Goal: Use online tool/utility: Utilize a website feature to perform a specific function

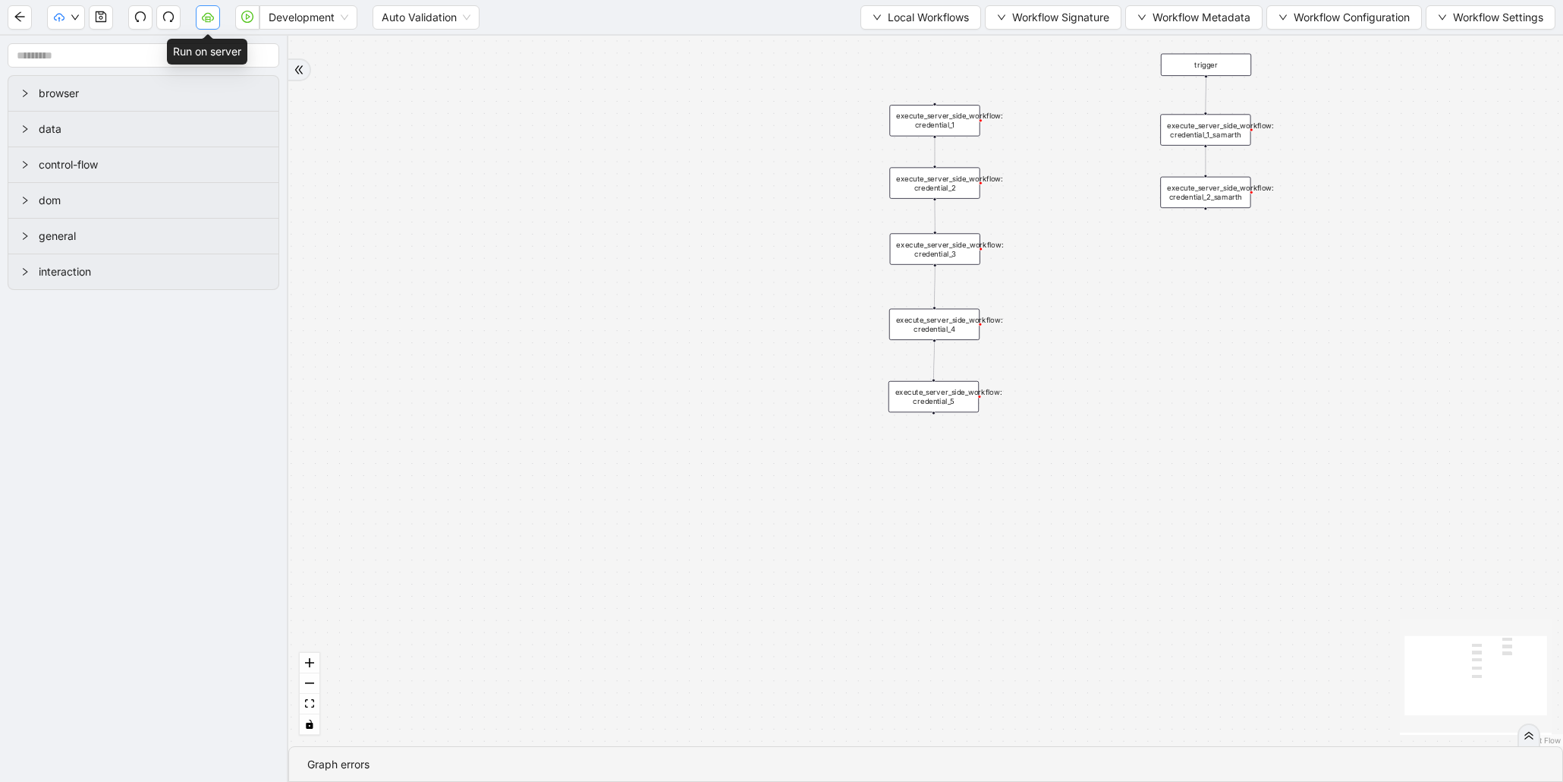
click at [210, 26] on button "button" at bounding box center [208, 17] width 24 height 24
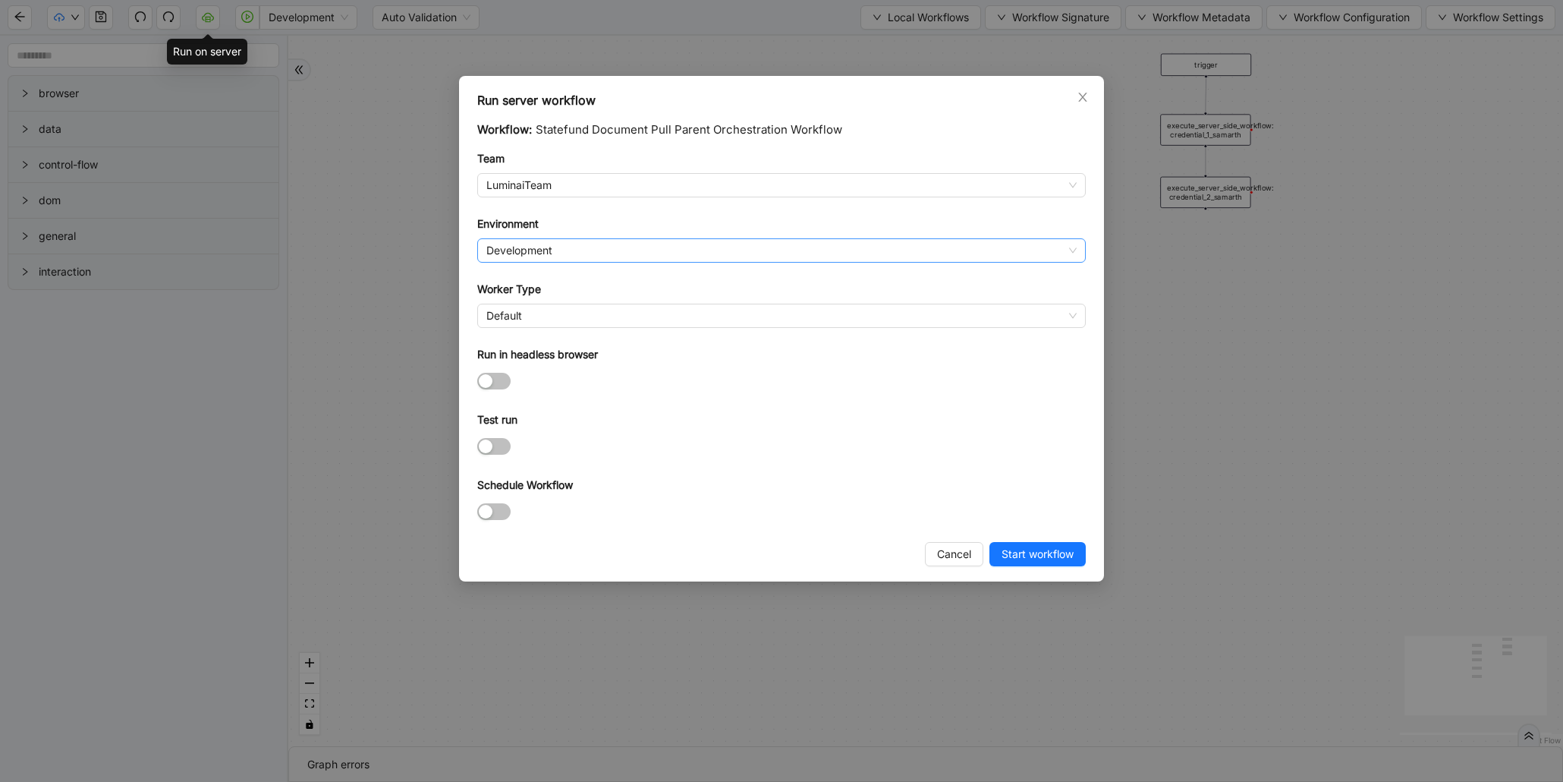
click at [573, 258] on span "Development" at bounding box center [781, 250] width 590 height 23
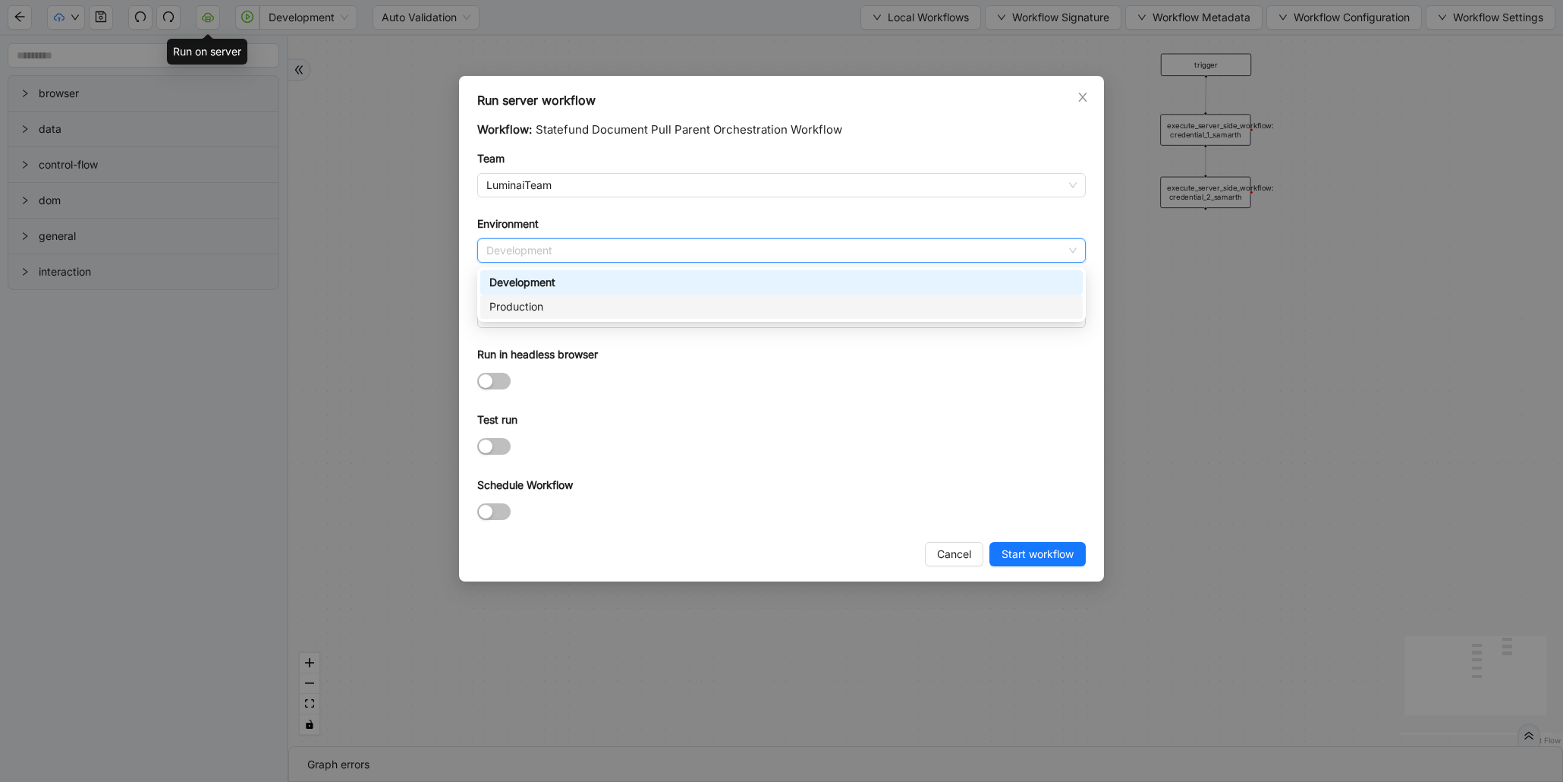
click at [596, 307] on div "Production" at bounding box center [781, 306] width 584 height 17
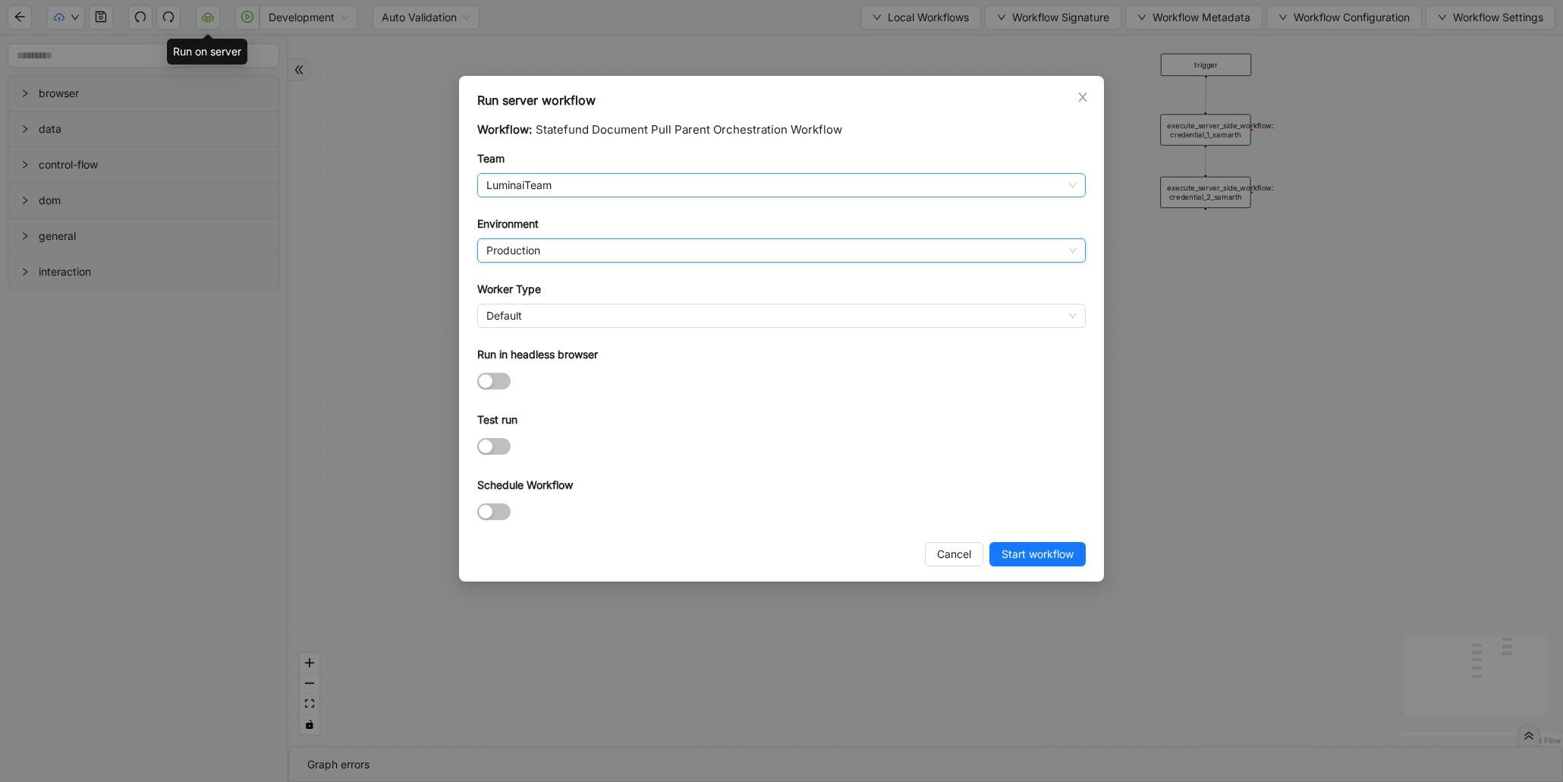
click at [552, 186] on span "LuminaiTeam" at bounding box center [781, 185] width 590 height 23
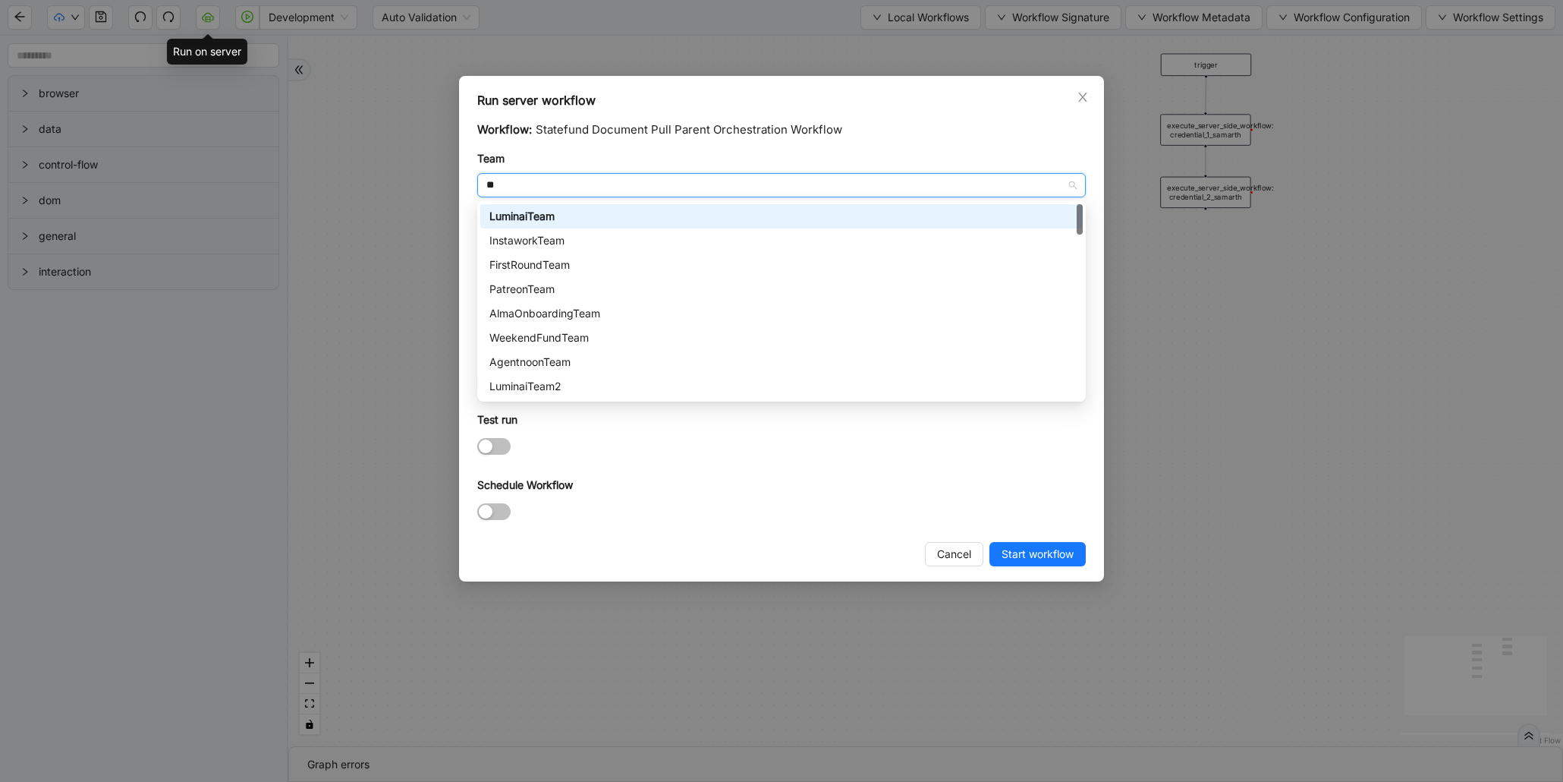
type input "***"
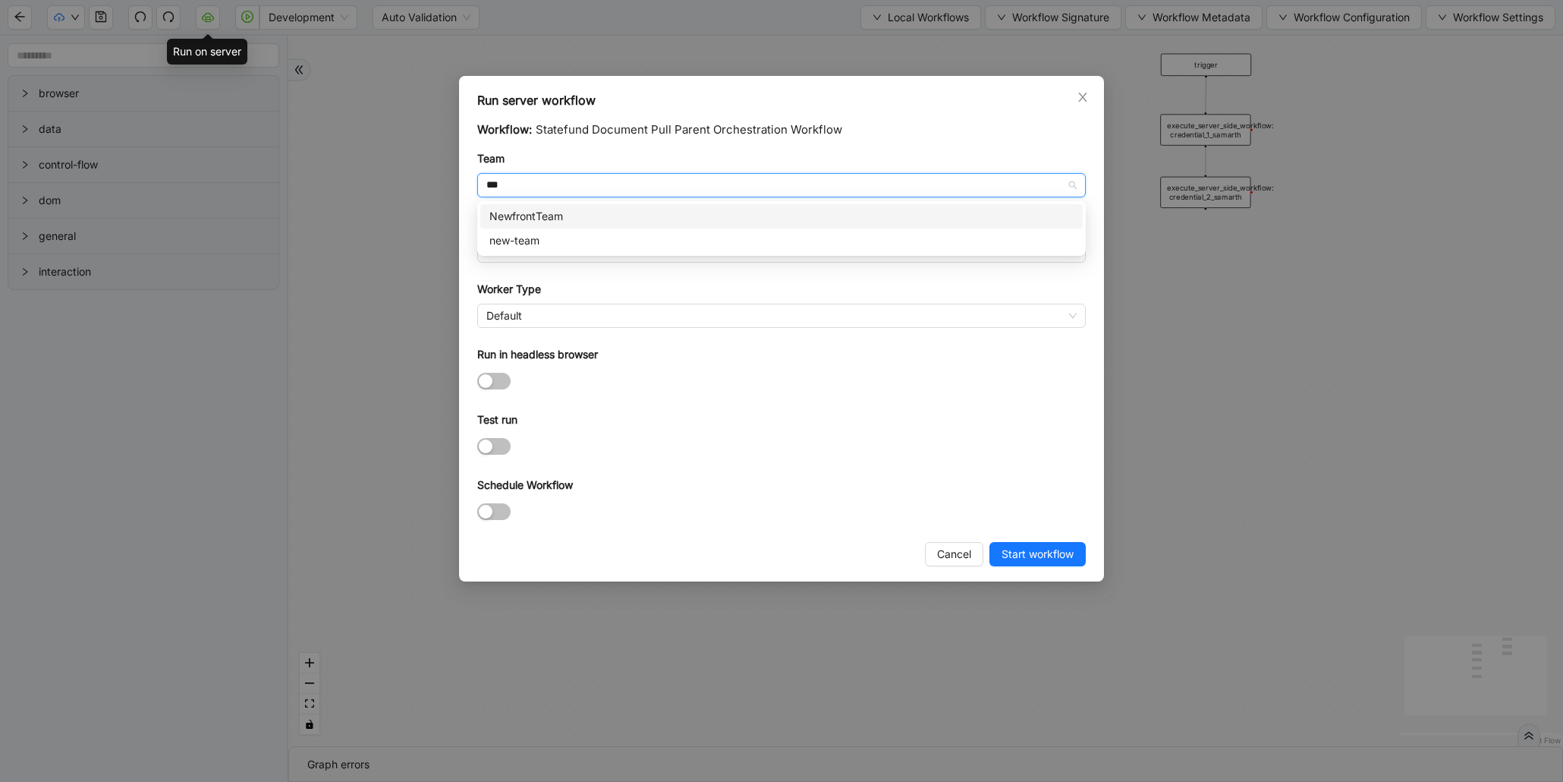
click at [528, 220] on div "NewfrontTeam" at bounding box center [781, 216] width 584 height 17
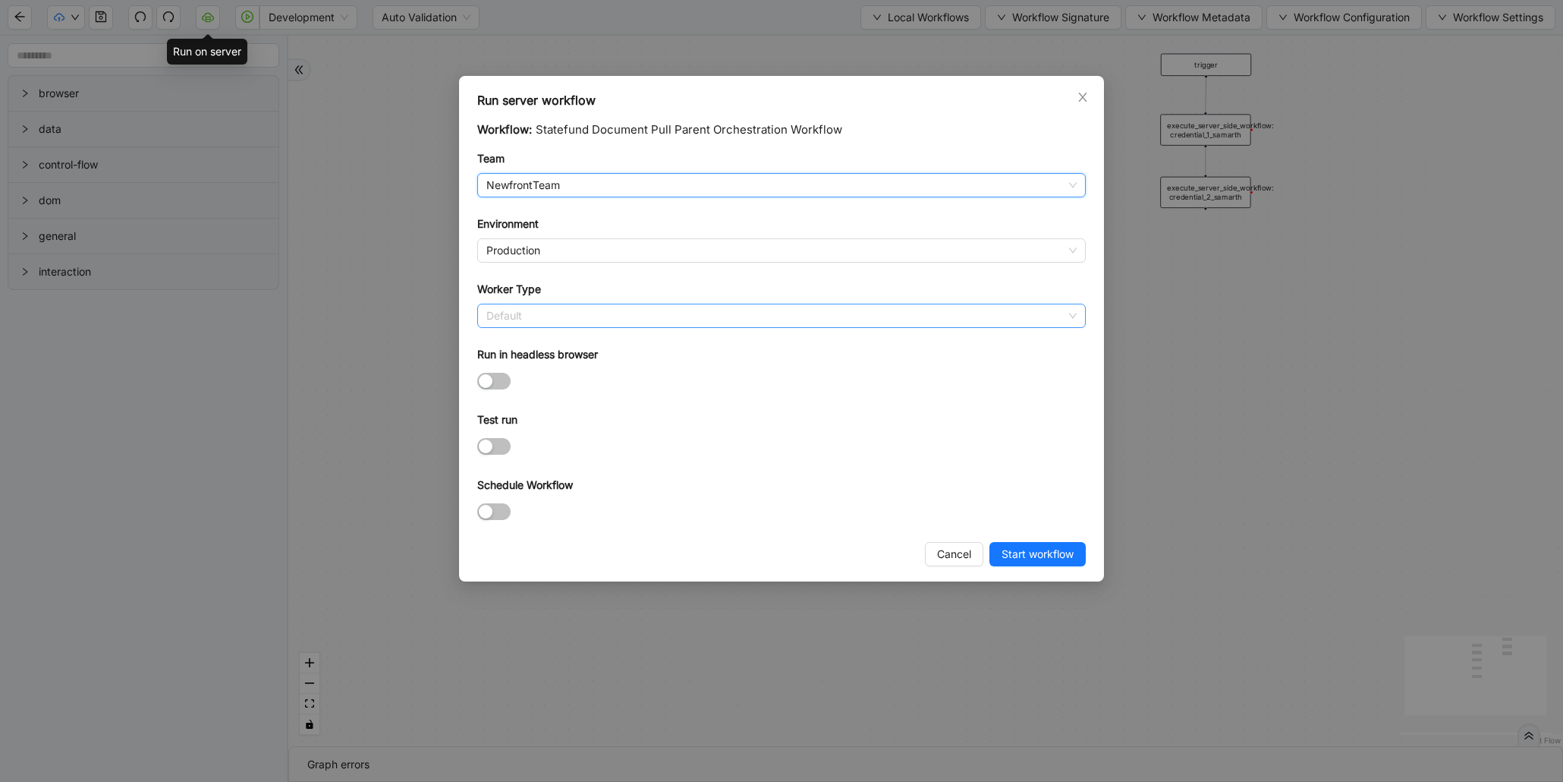
click at [549, 324] on span "Default" at bounding box center [781, 315] width 590 height 23
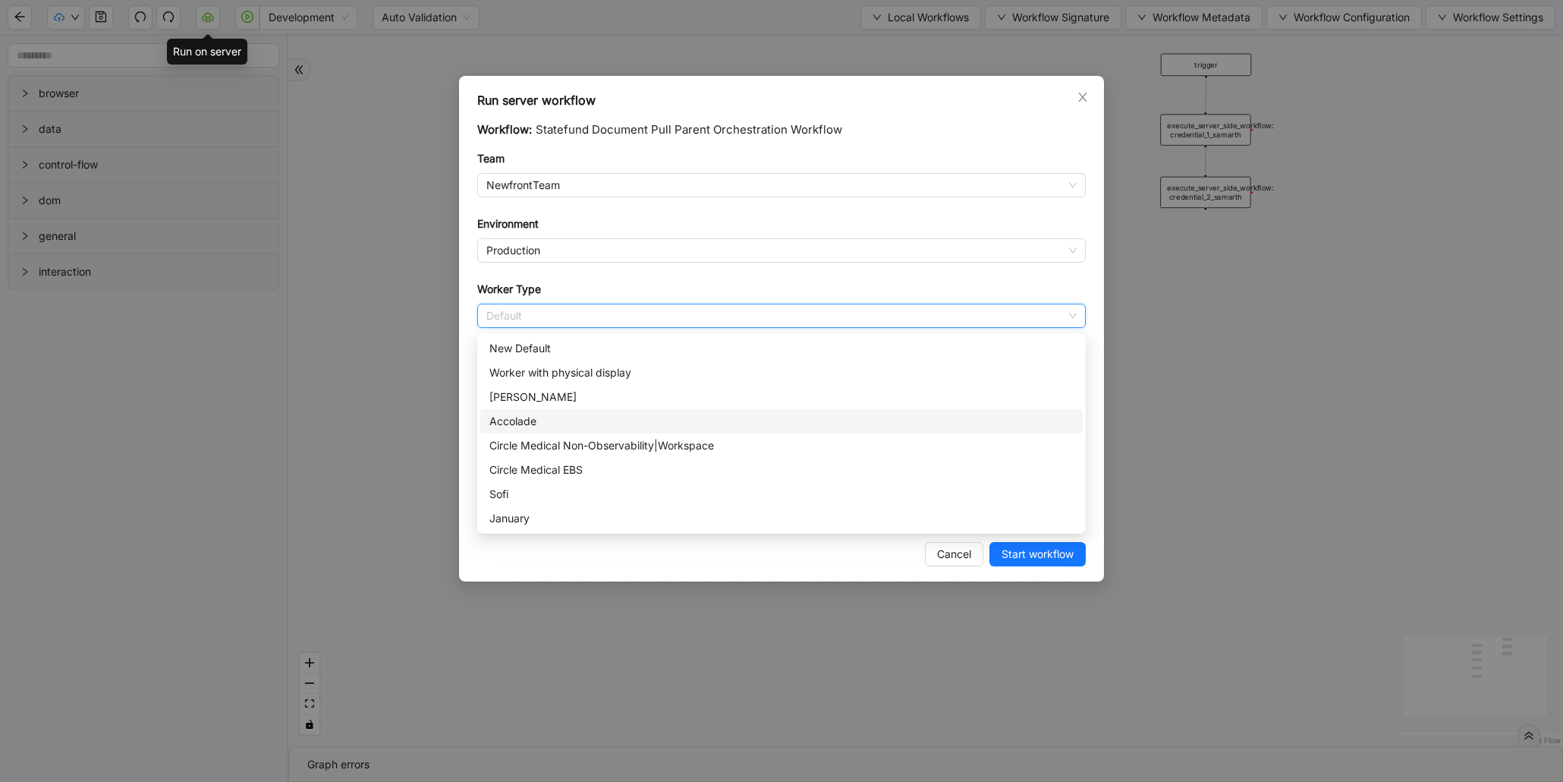
scroll to position [202, 0]
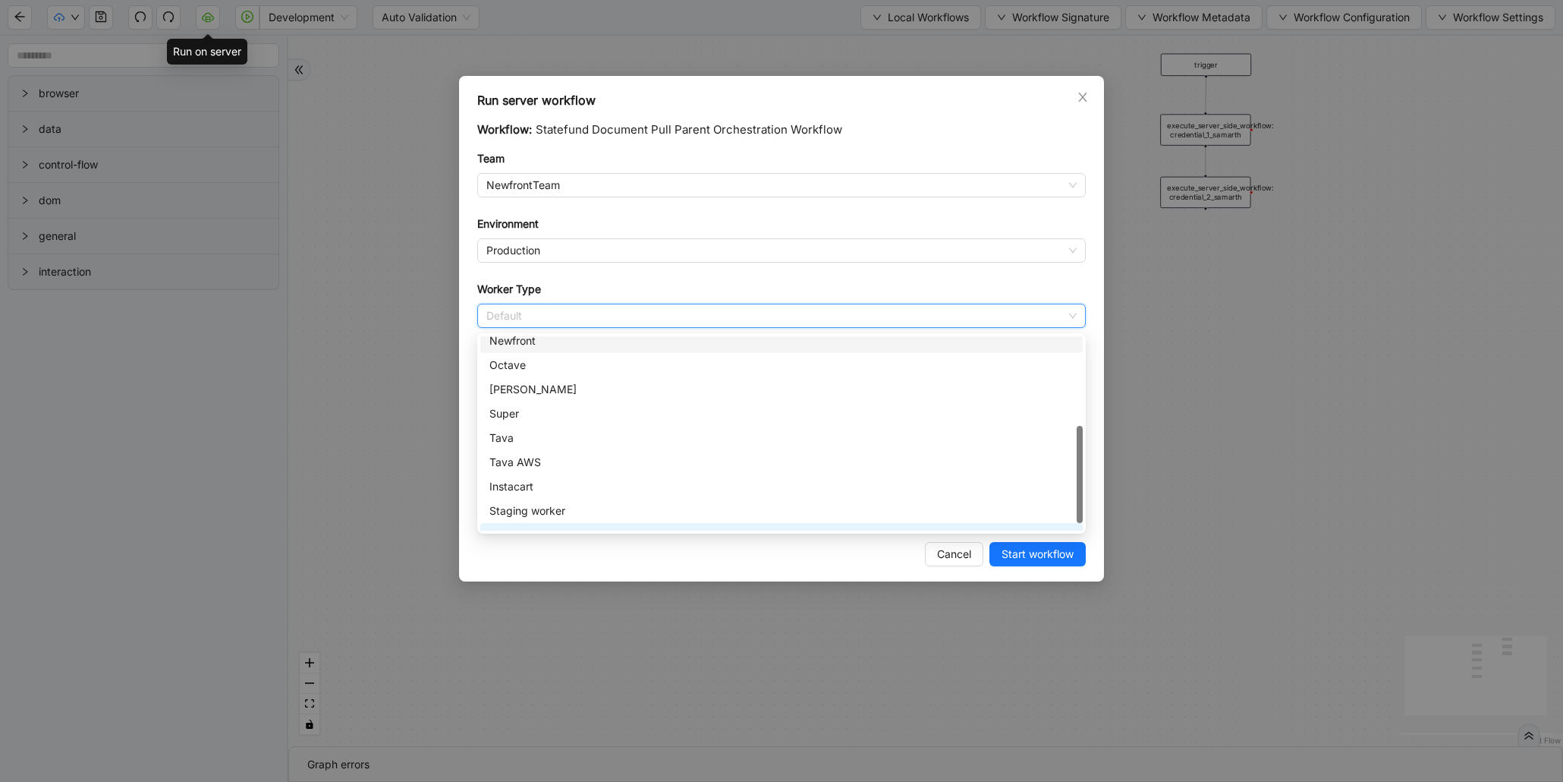
click at [532, 338] on div "Newfront" at bounding box center [781, 340] width 584 height 17
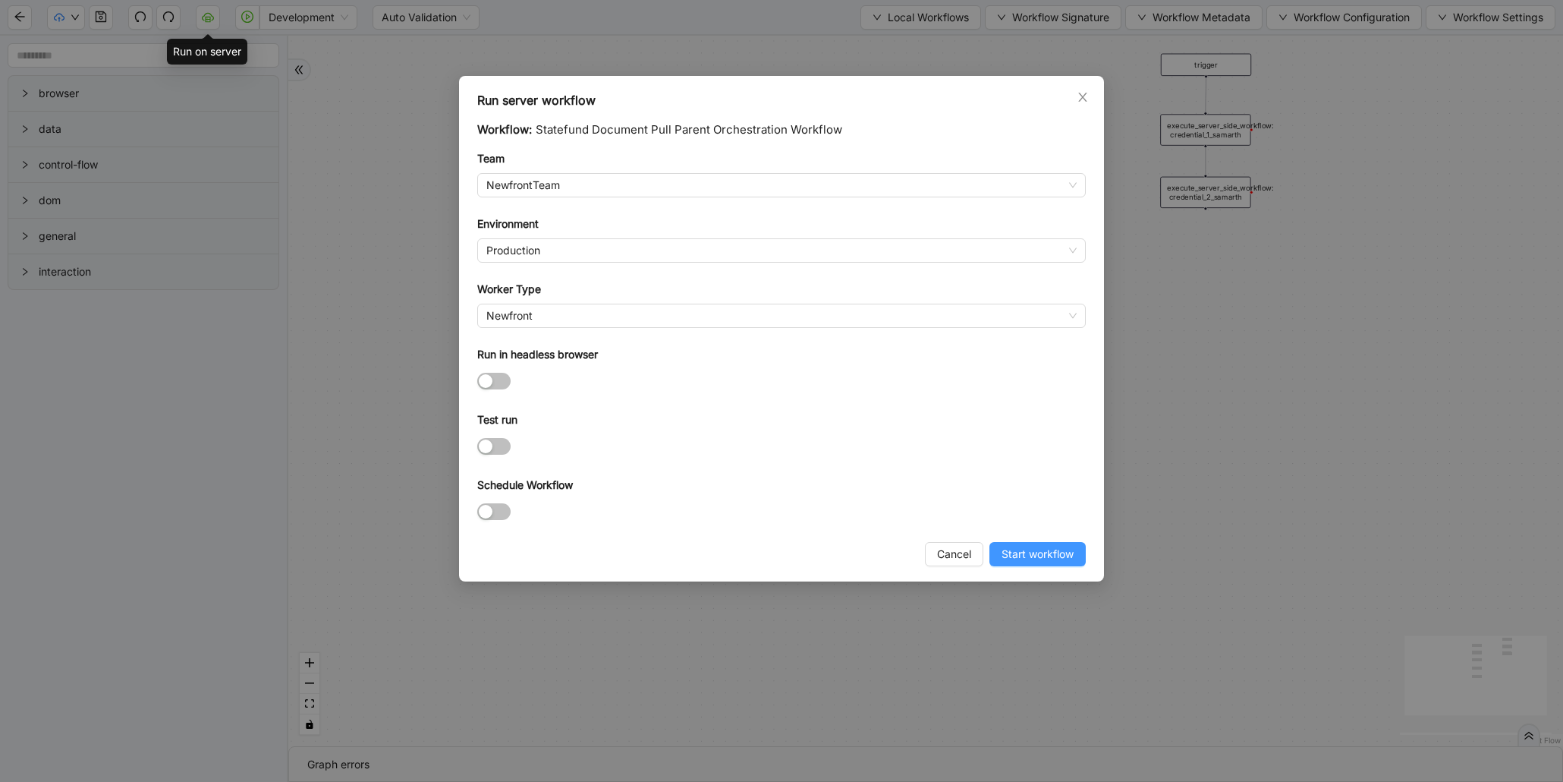
click at [1036, 555] on span "Start workflow" at bounding box center [1038, 554] width 72 height 17
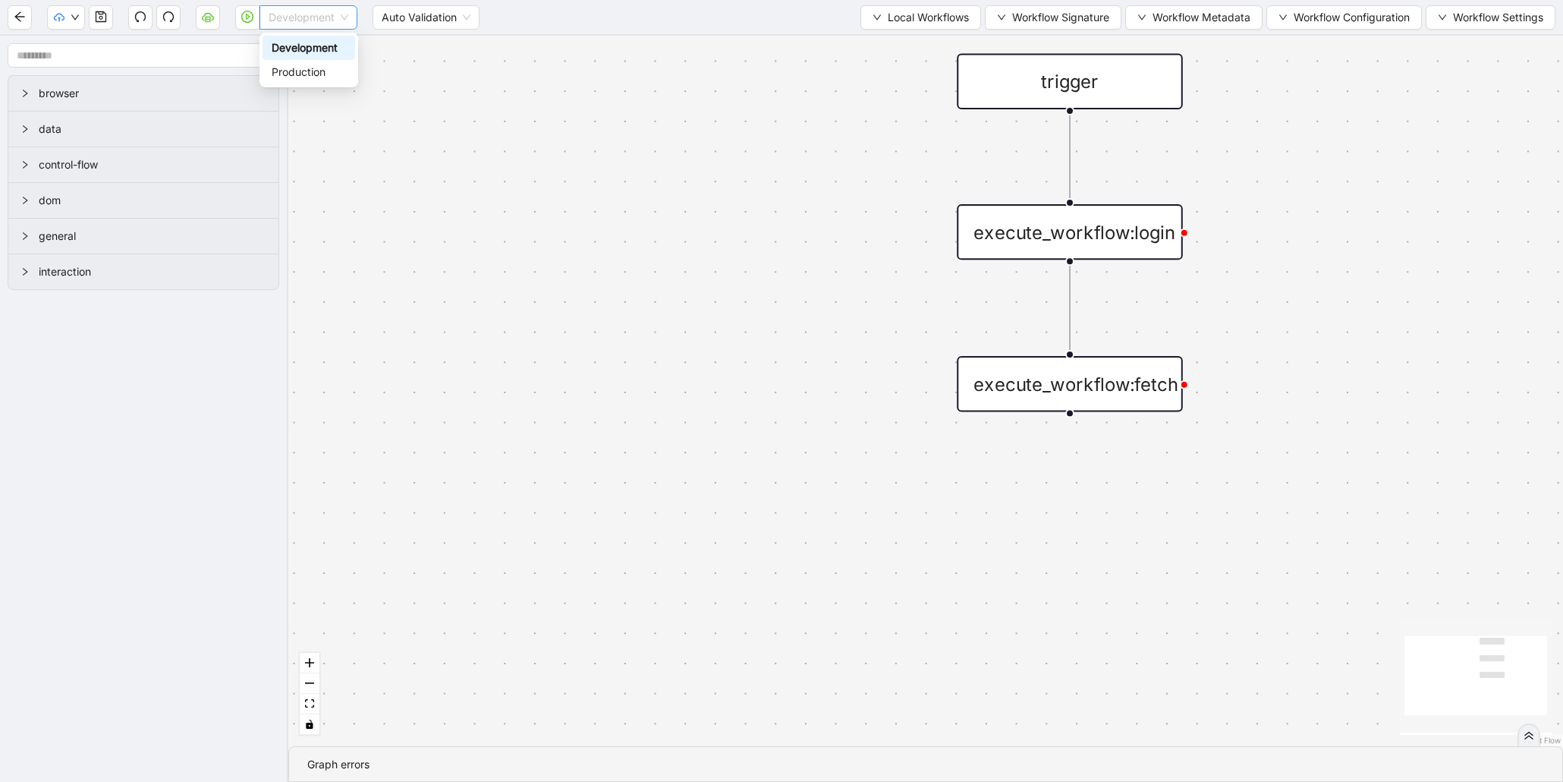
click at [287, 17] on span "Development" at bounding box center [309, 17] width 80 height 23
click at [283, 74] on div "Production" at bounding box center [309, 72] width 74 height 17
click at [247, 16] on icon "play-circle" at bounding box center [247, 17] width 12 height 12
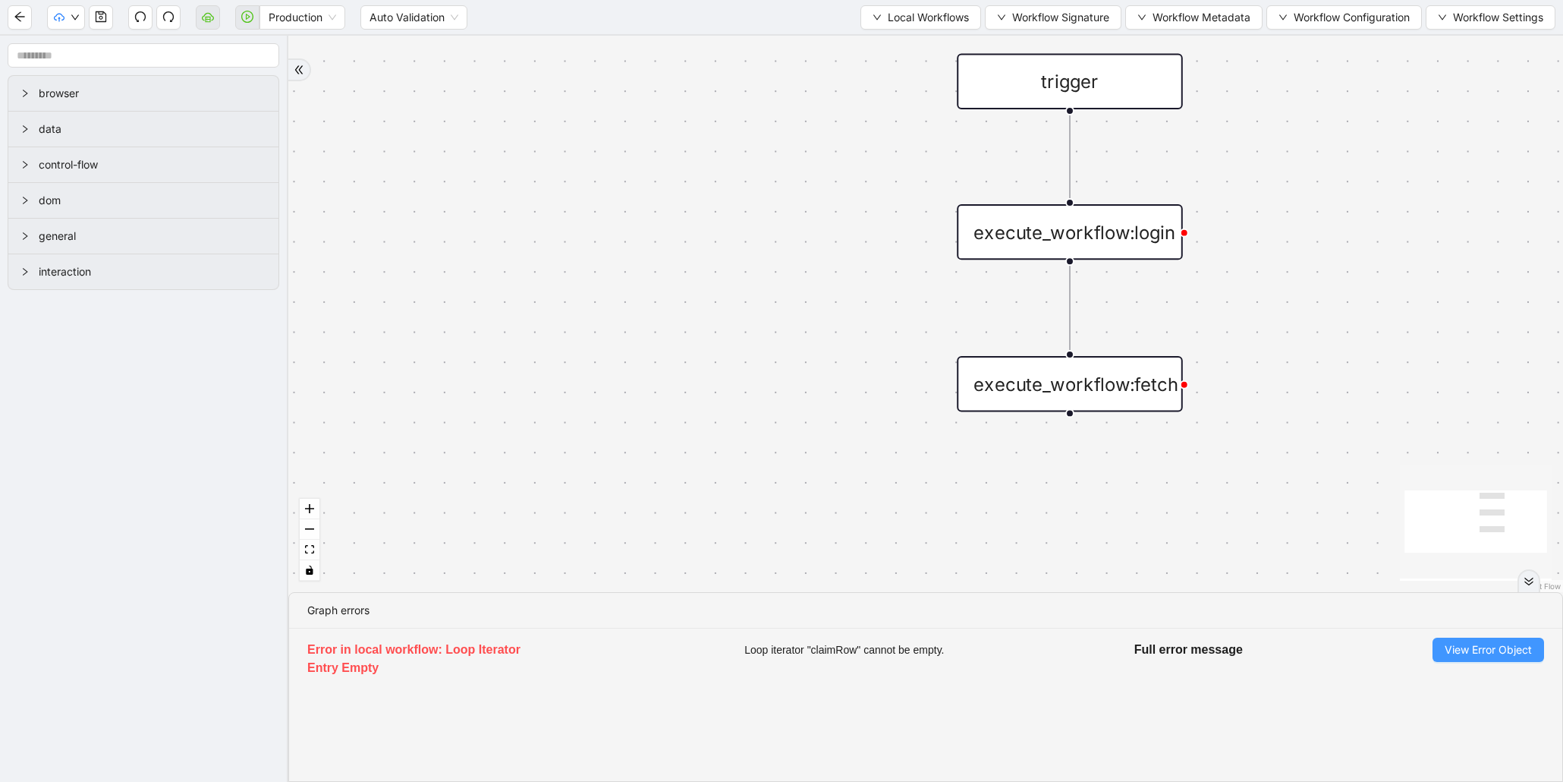
click at [1455, 650] on span "View Error Object" at bounding box center [1488, 649] width 87 height 17
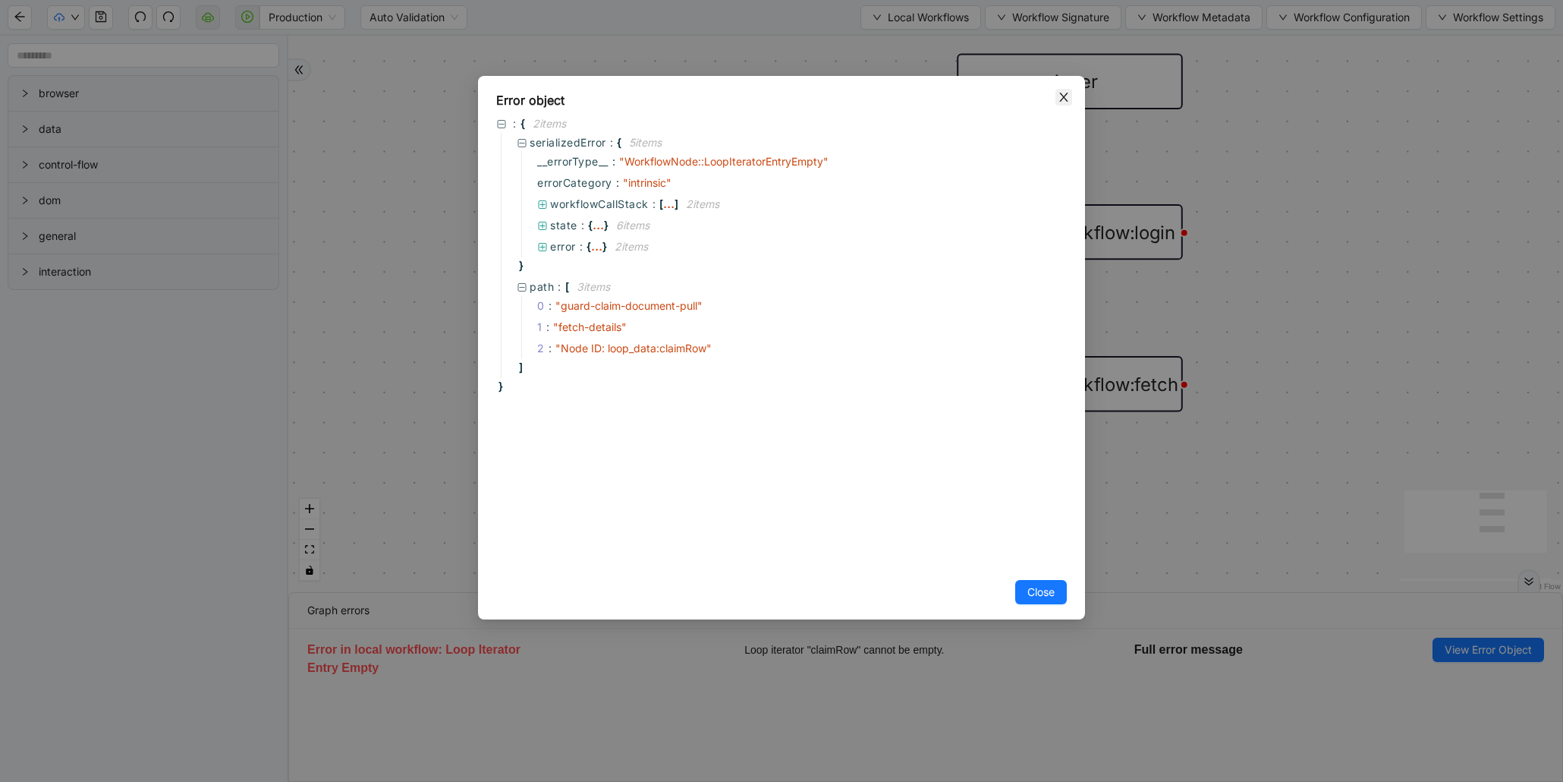
click at [1060, 103] on span "Close" at bounding box center [1064, 97] width 17 height 17
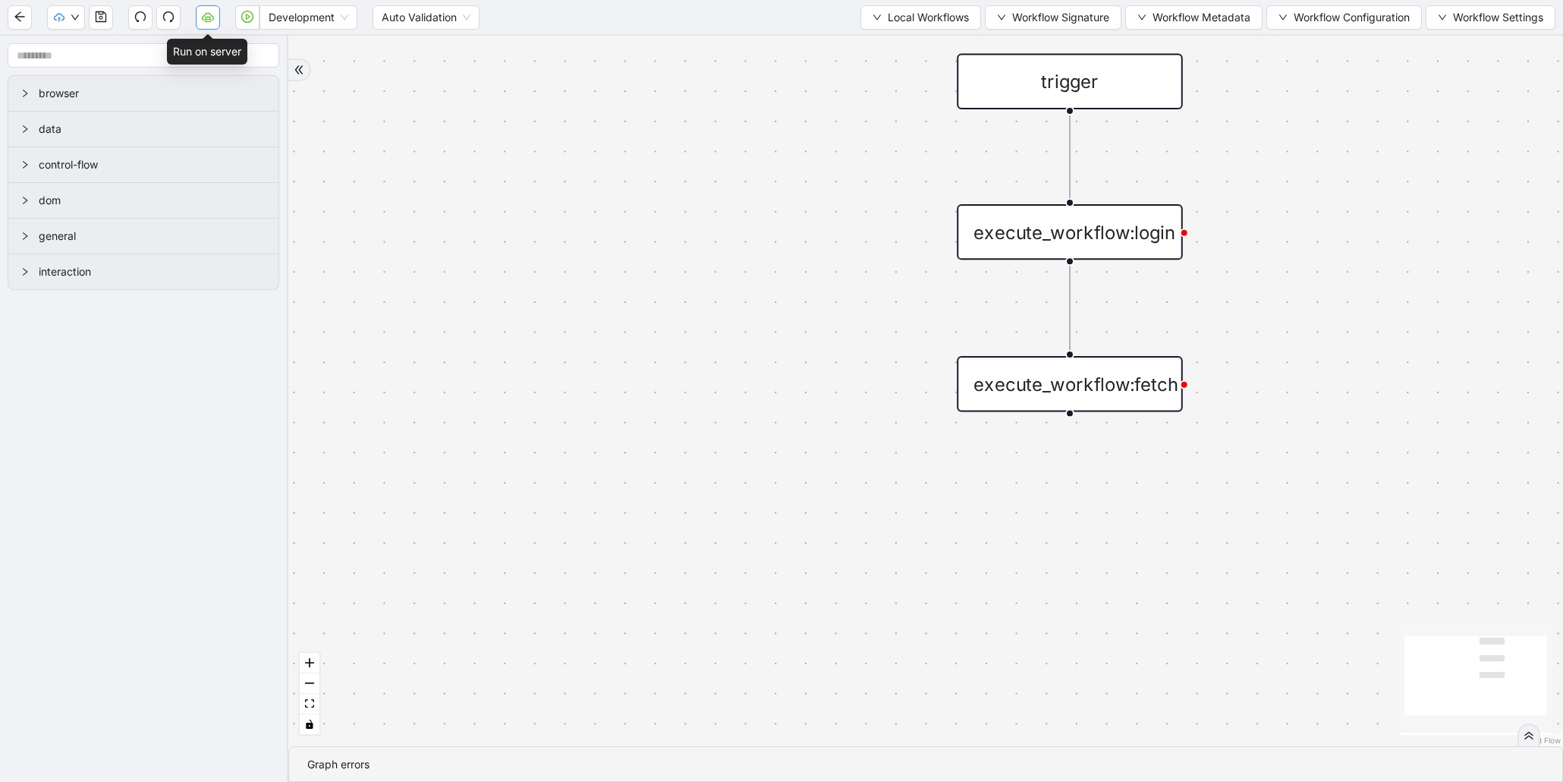
click at [210, 16] on icon "cloud-server" at bounding box center [208, 17] width 12 height 12
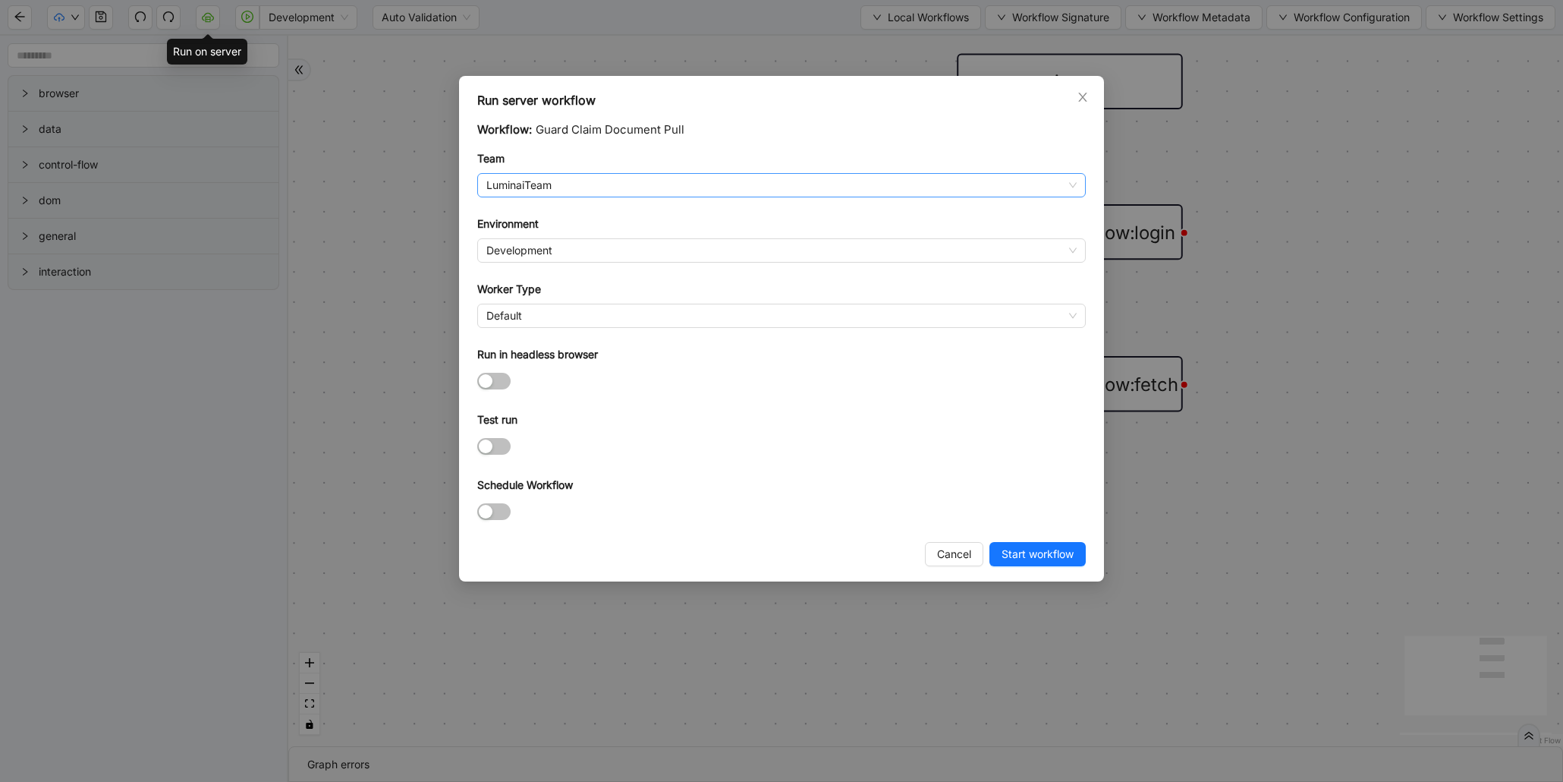
click at [569, 179] on span "LuminaiTeam" at bounding box center [781, 185] width 590 height 23
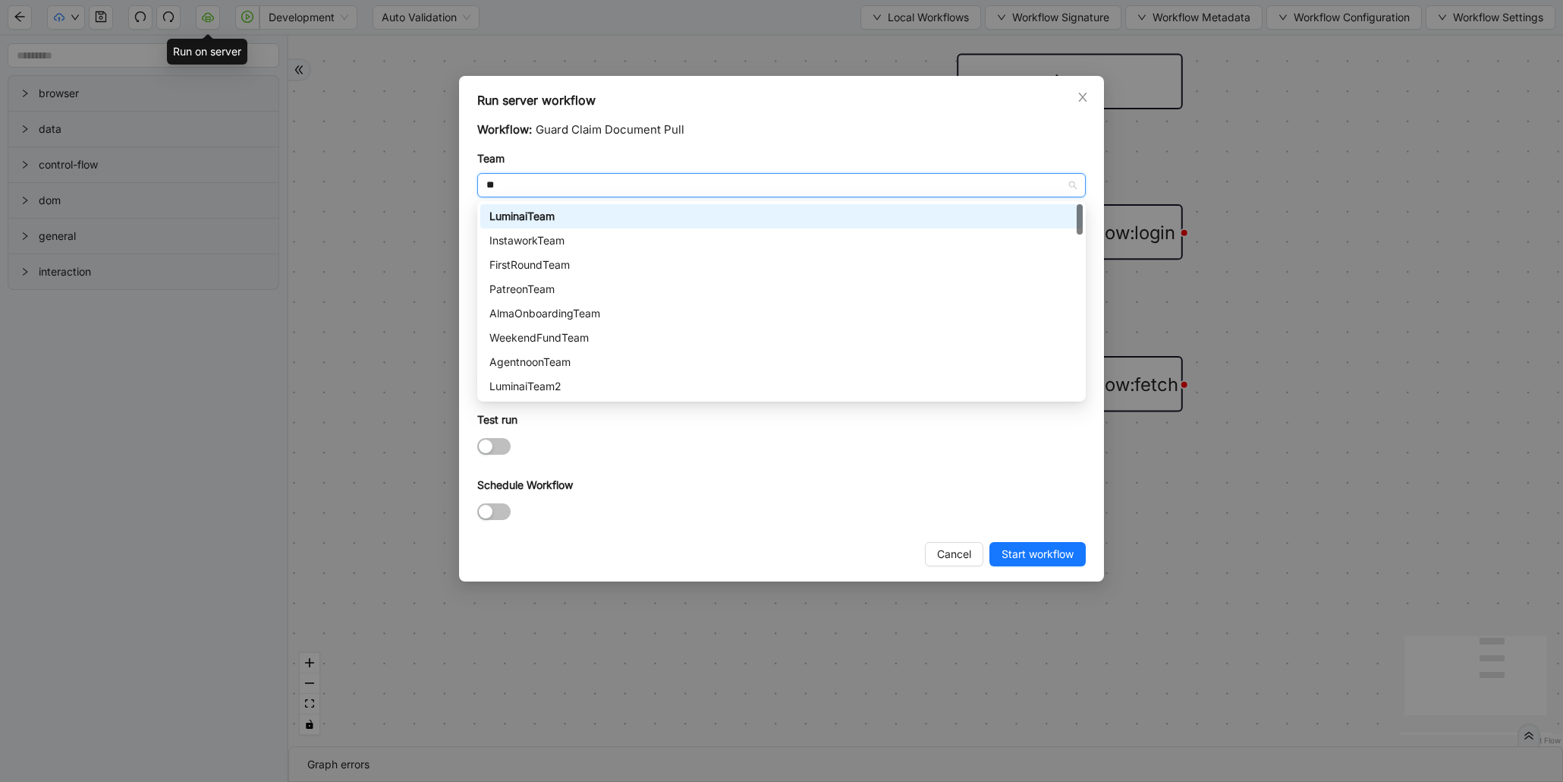
type input "***"
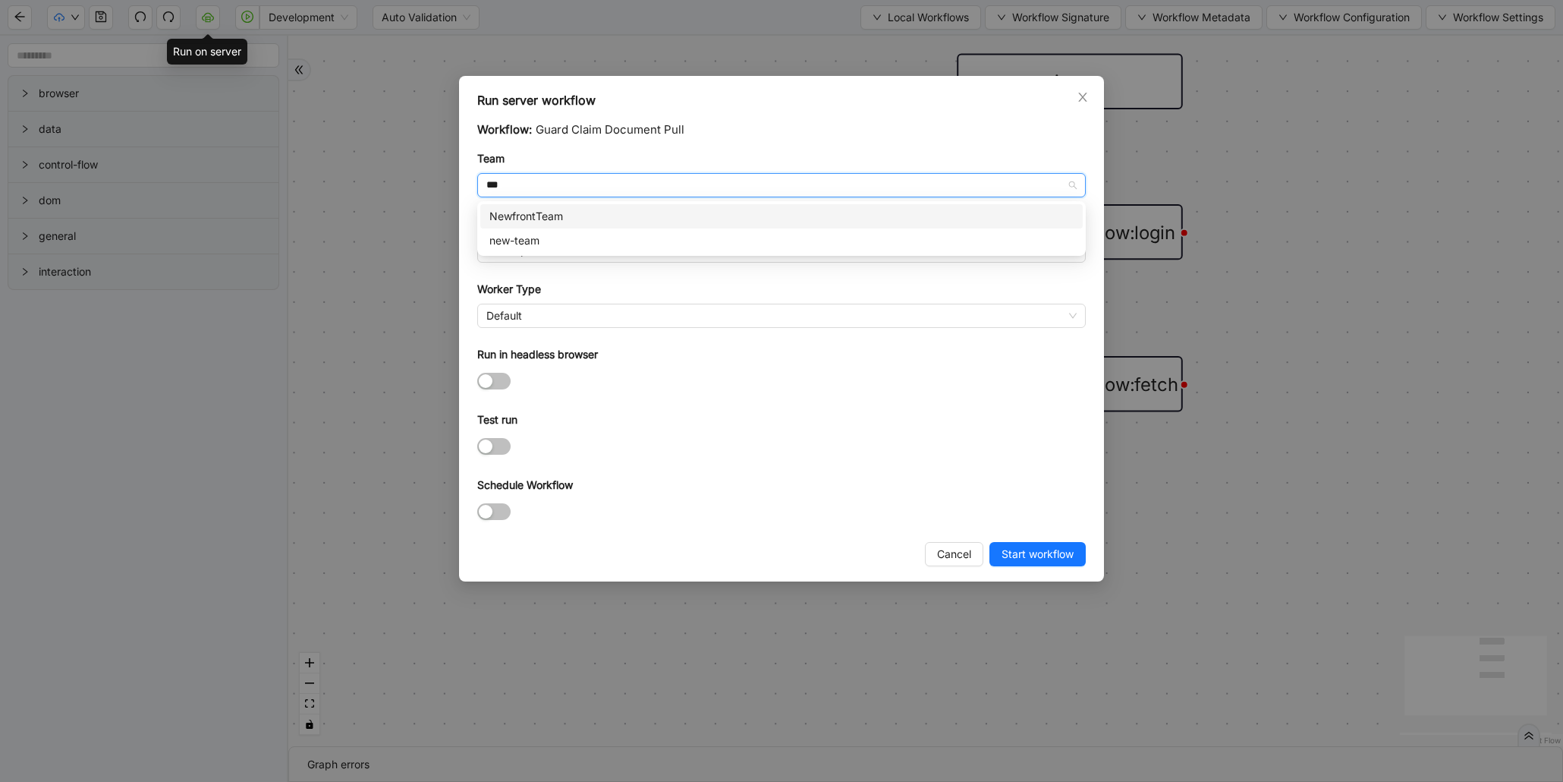
click at [513, 221] on div "NewfrontTeam" at bounding box center [781, 216] width 584 height 17
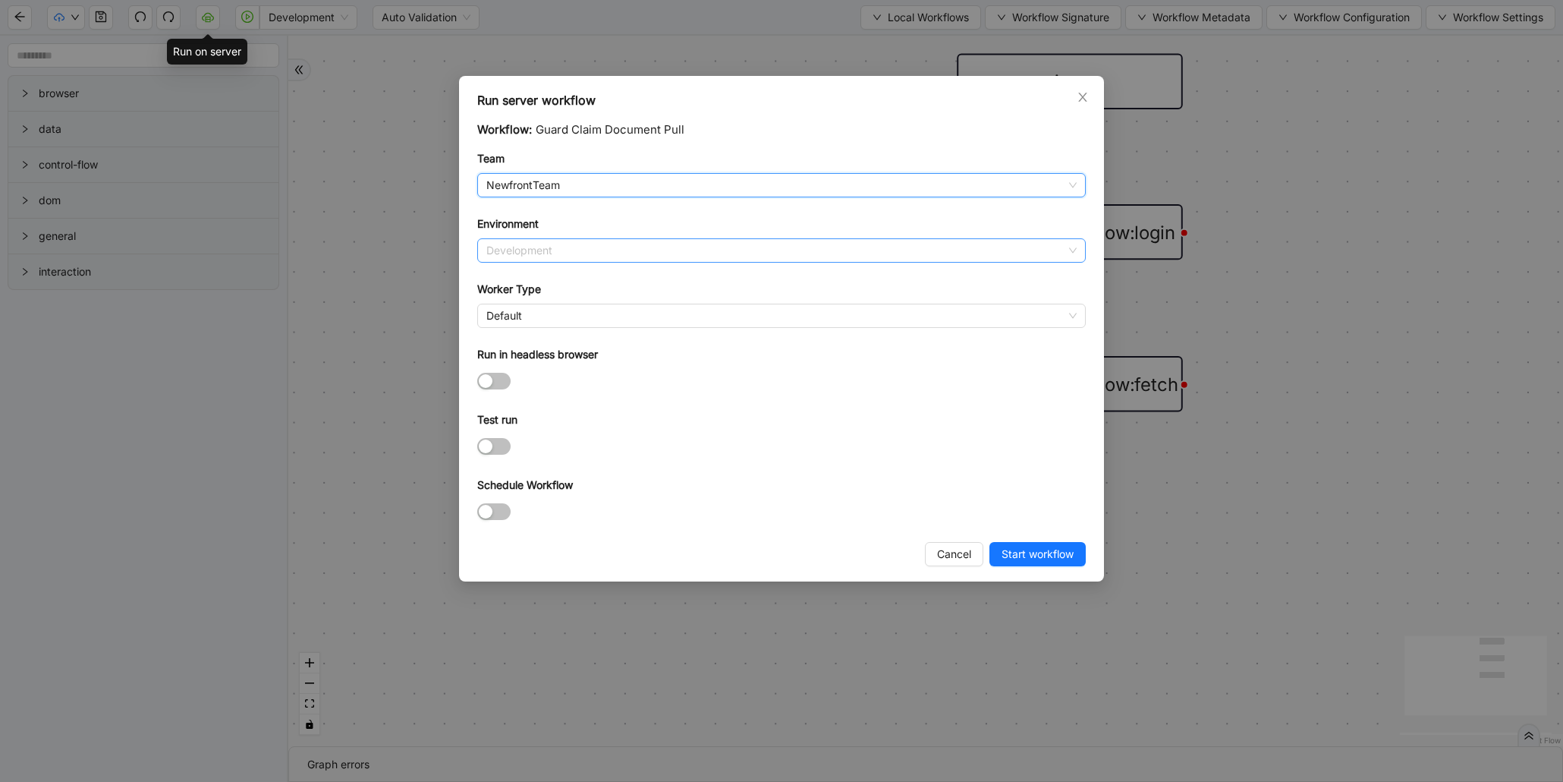
click at [528, 253] on span "Development" at bounding box center [781, 250] width 590 height 23
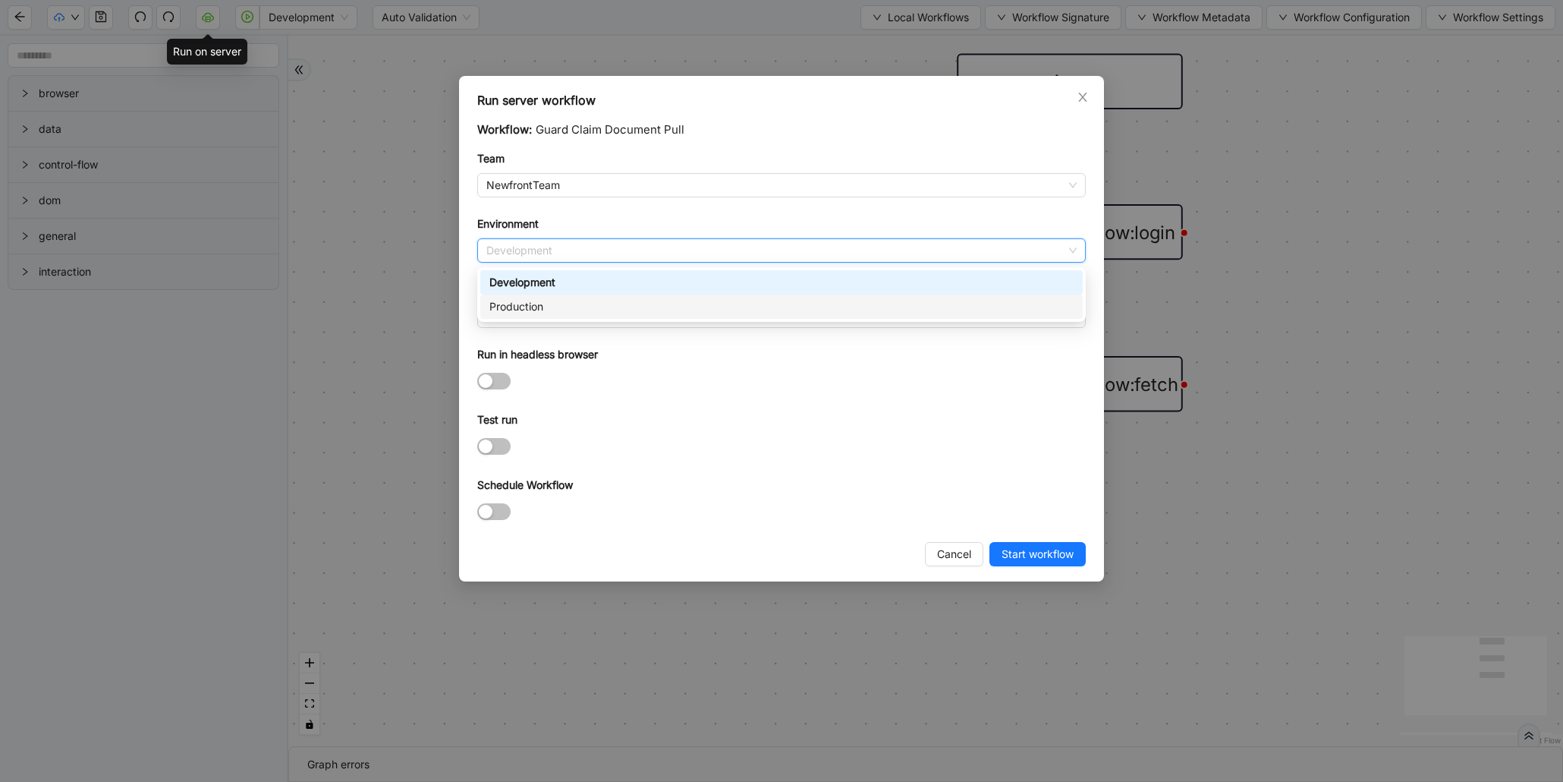
click at [522, 308] on div "Production" at bounding box center [781, 306] width 584 height 17
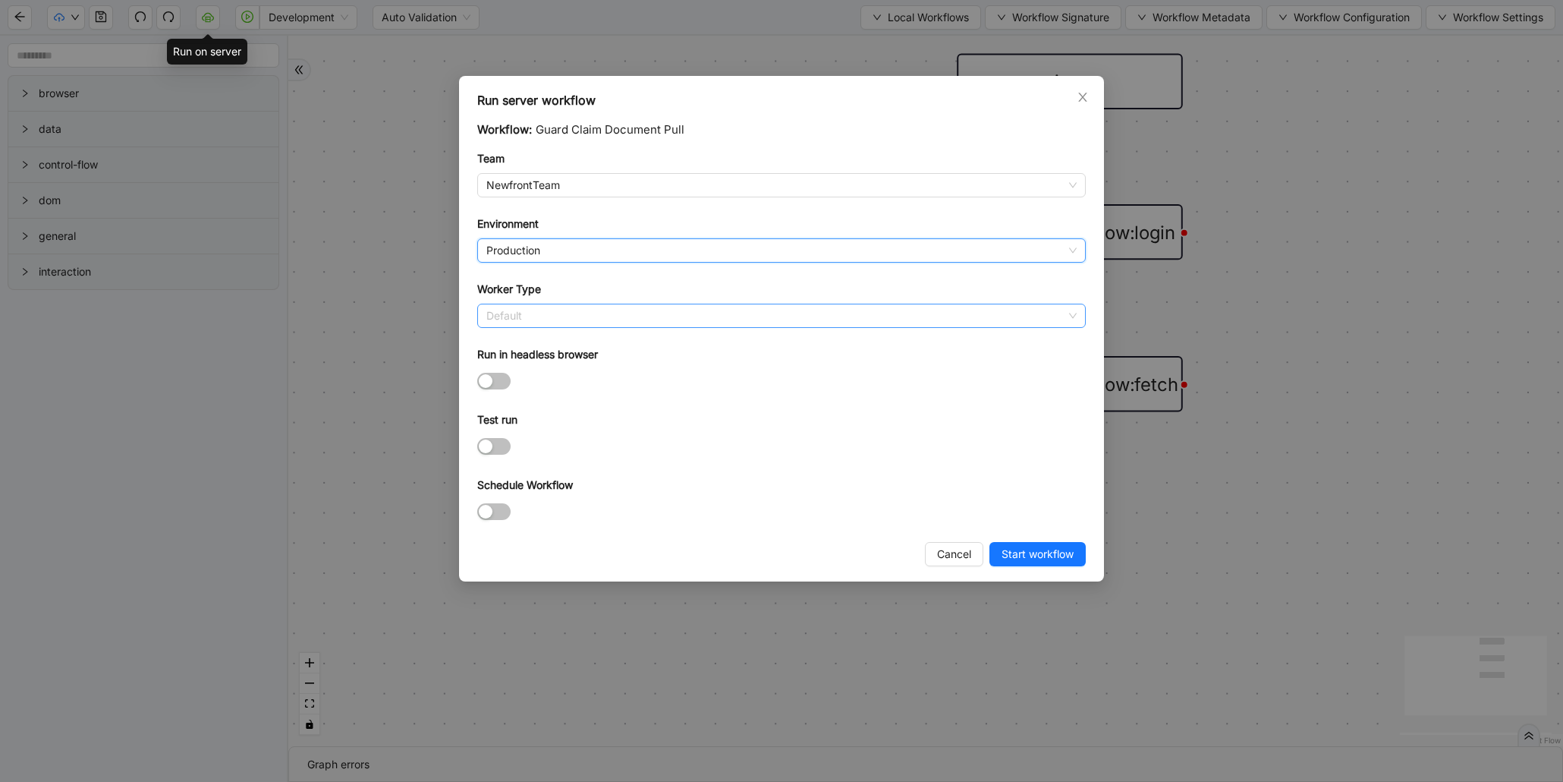
click at [522, 312] on span "Default" at bounding box center [781, 315] width 590 height 23
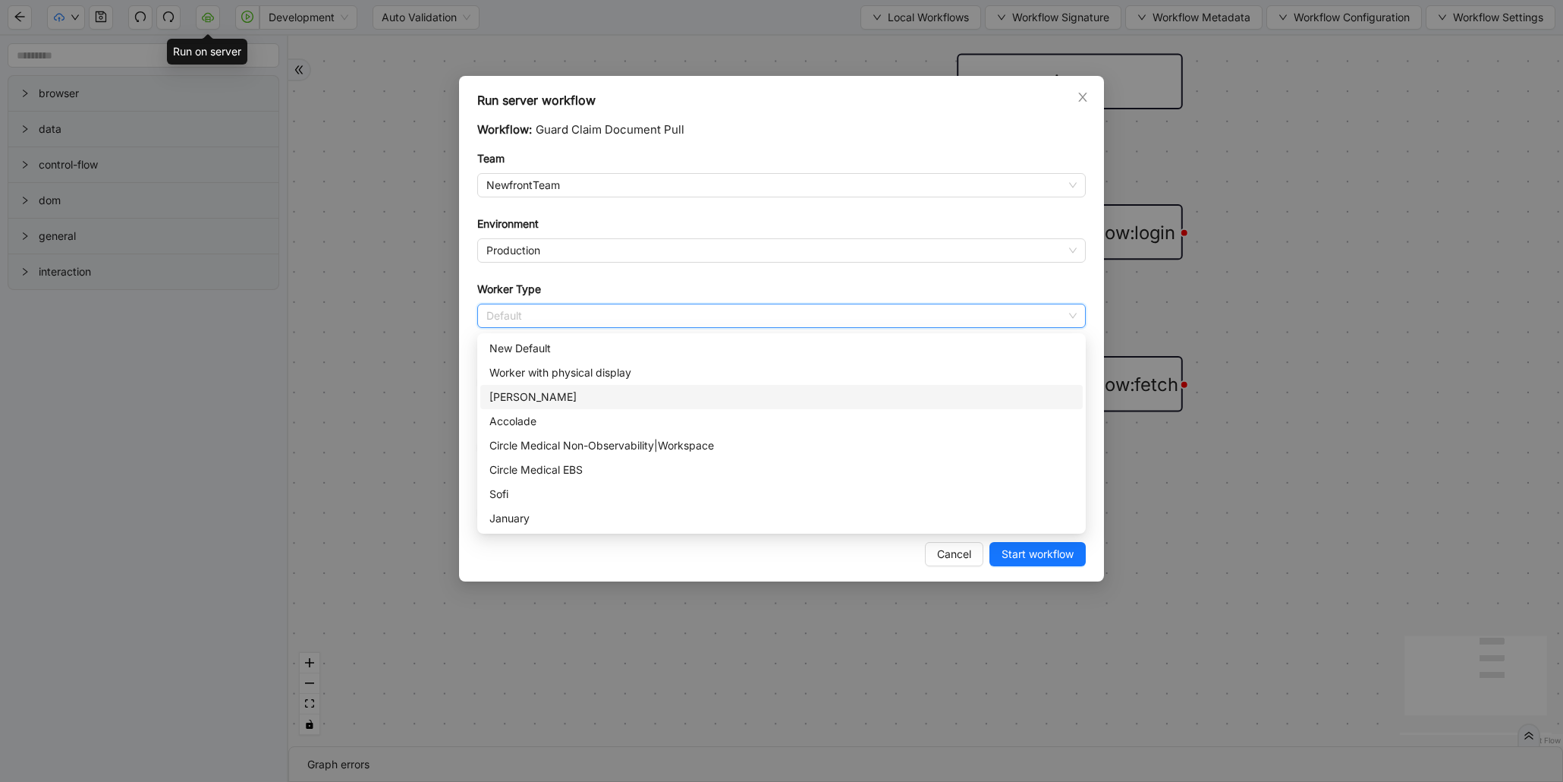
scroll to position [101, 0]
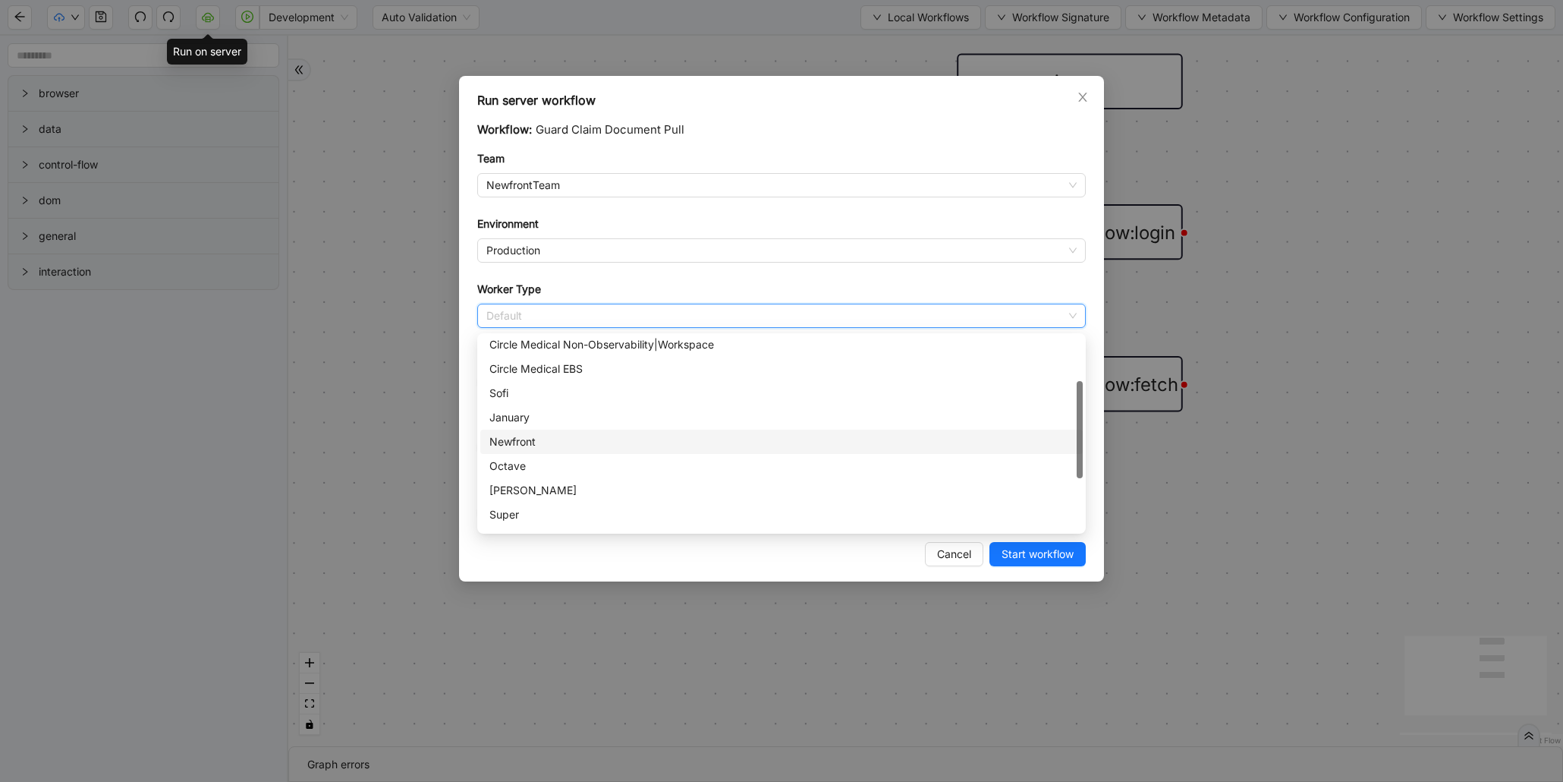
click at [540, 433] on div "Newfront" at bounding box center [781, 441] width 584 height 17
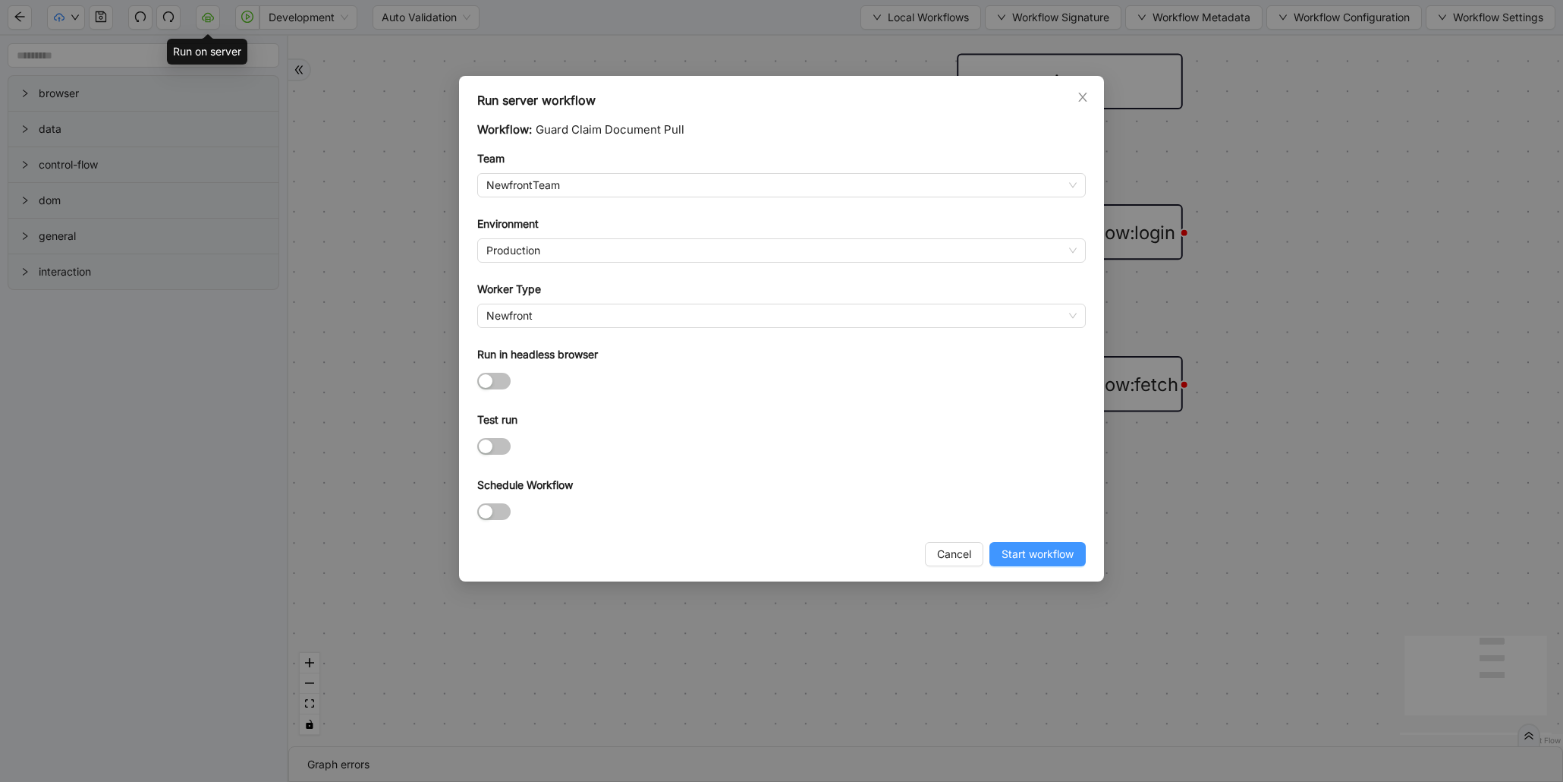
click at [1055, 562] on span "Start workflow" at bounding box center [1038, 554] width 72 height 17
